Goal: Ask a question

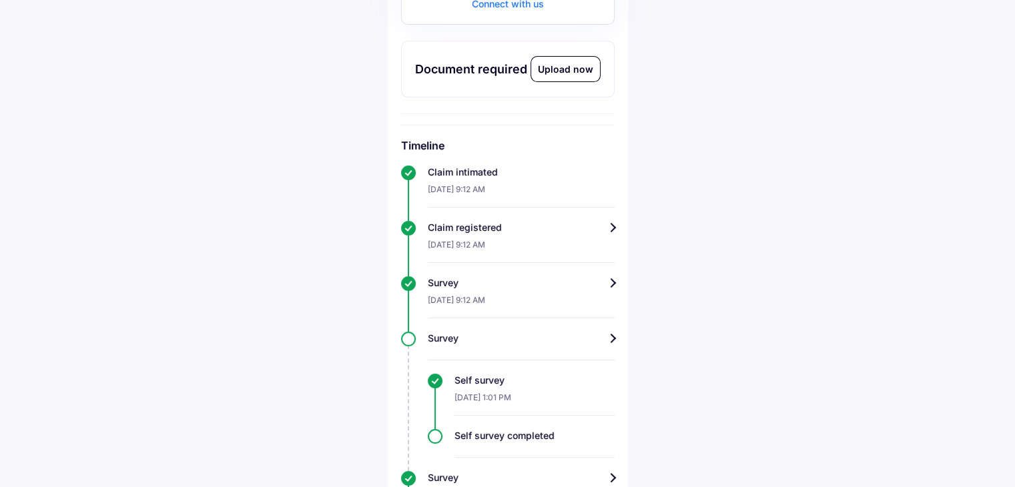
scroll to position [334, 0]
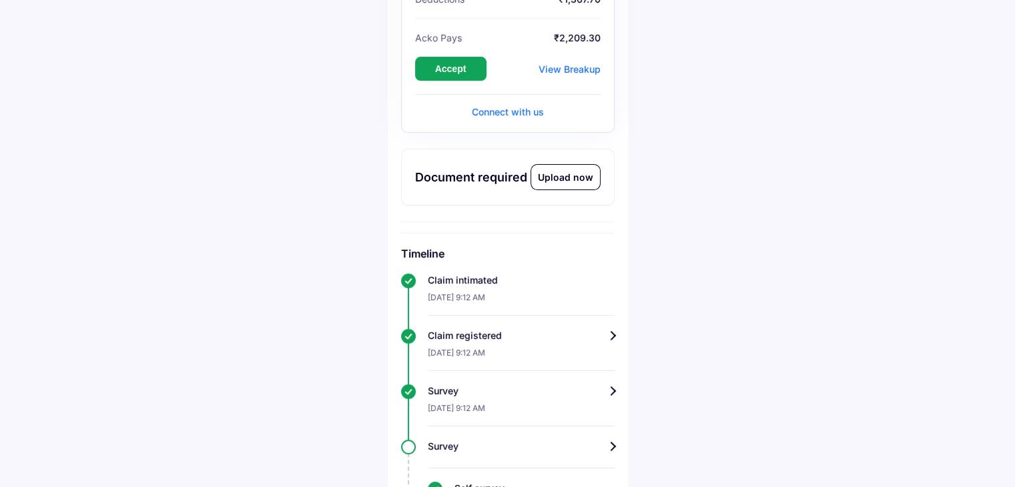
click at [530, 115] on div "Connect with us" at bounding box center [508, 111] width 186 height 13
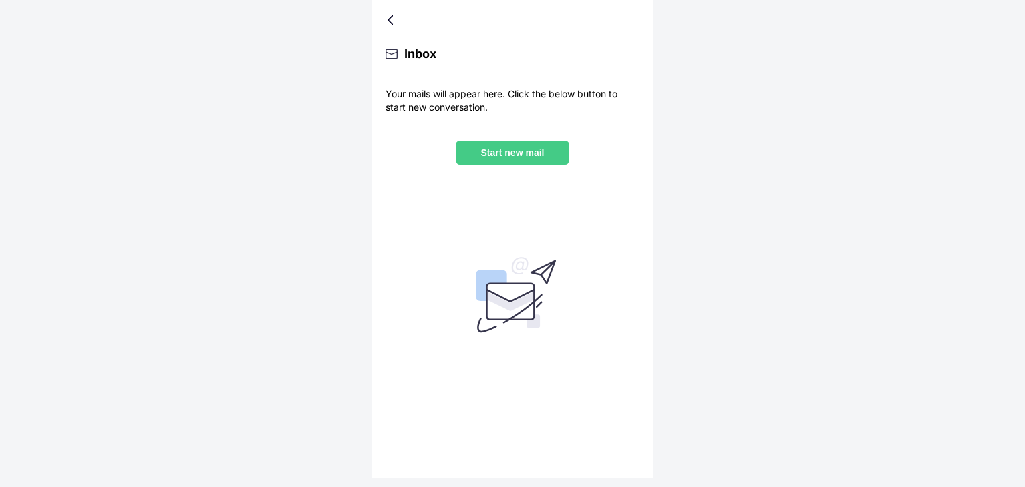
click at [392, 23] on div at bounding box center [393, 20] width 8 height 7
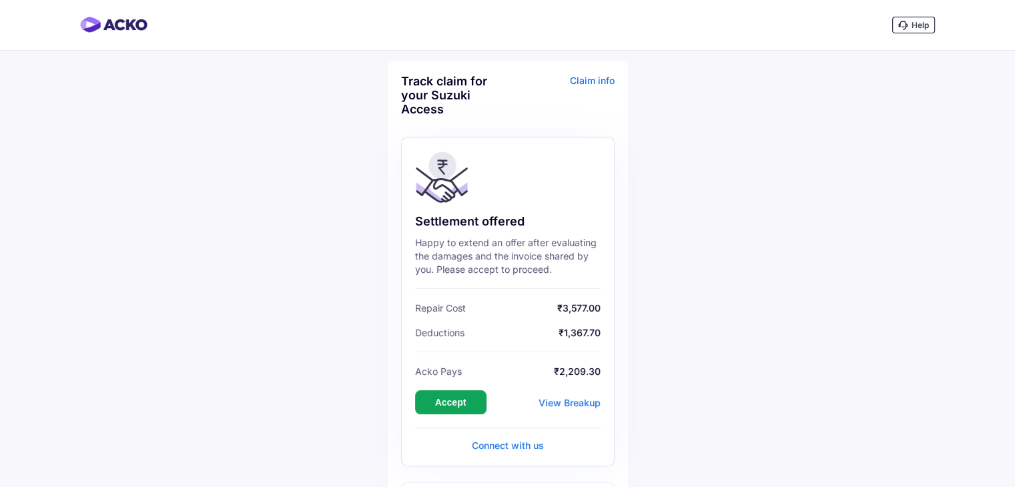
click at [924, 27] on span "Help" at bounding box center [920, 25] width 17 height 10
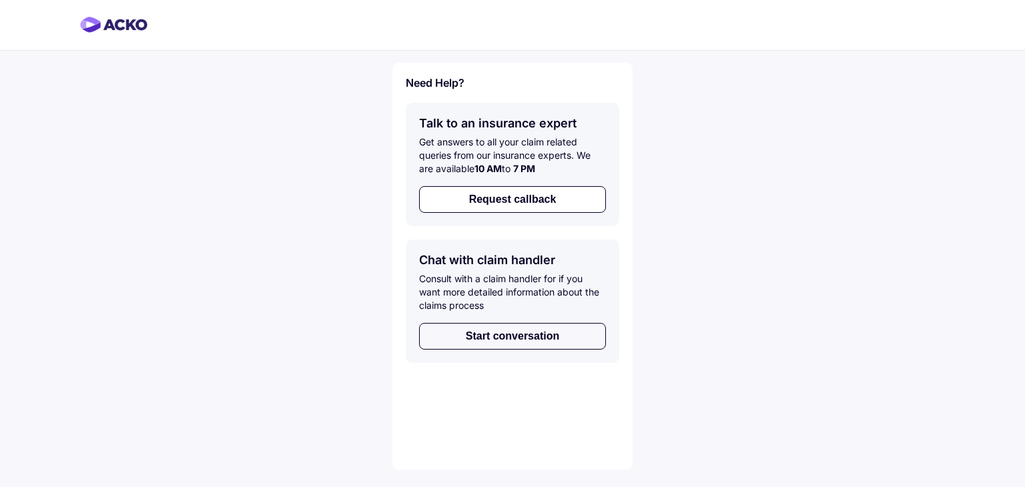
click at [591, 338] on button "Start conversation" at bounding box center [512, 336] width 187 height 27
